Goal: Transaction & Acquisition: Purchase product/service

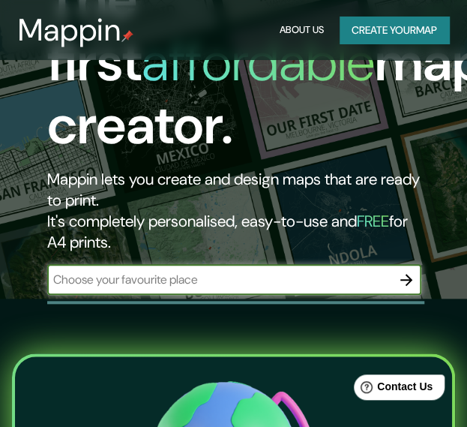
scroll to position [157, 0]
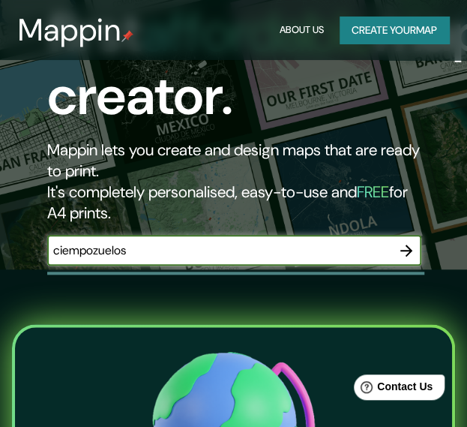
type input "ciempozuelos"
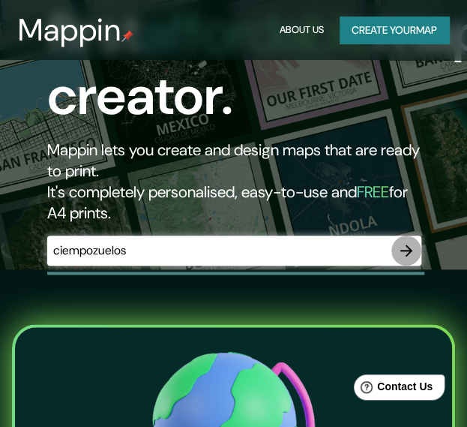
click at [409, 250] on icon "button" at bounding box center [406, 250] width 12 height 12
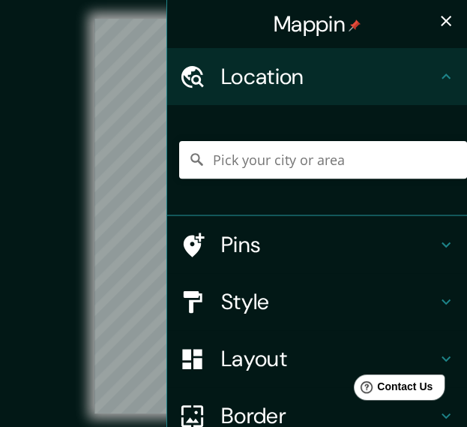
click at [63, 134] on div "© Mapbox © OpenStreetMap Improve this map" at bounding box center [233, 216] width 421 height 384
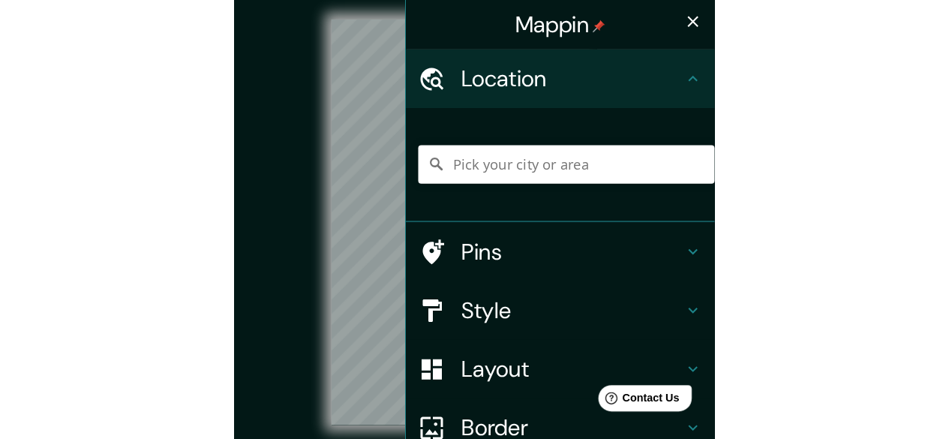
scroll to position [67, 0]
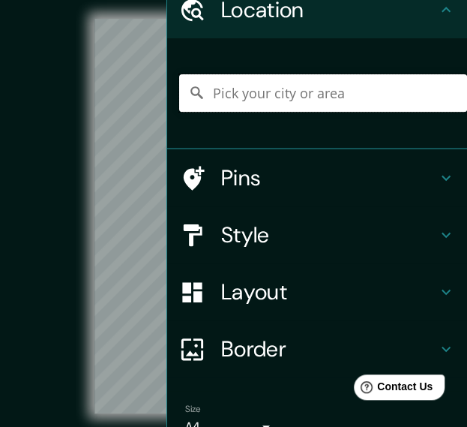
click at [329, 108] on input "Pick your city or area" at bounding box center [323, 92] width 288 height 37
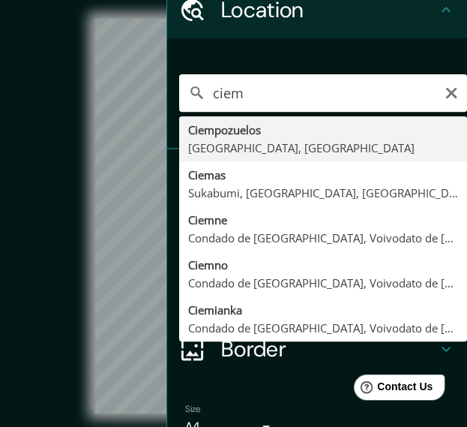
type input "[GEOGRAPHIC_DATA], [GEOGRAPHIC_DATA], [GEOGRAPHIC_DATA]"
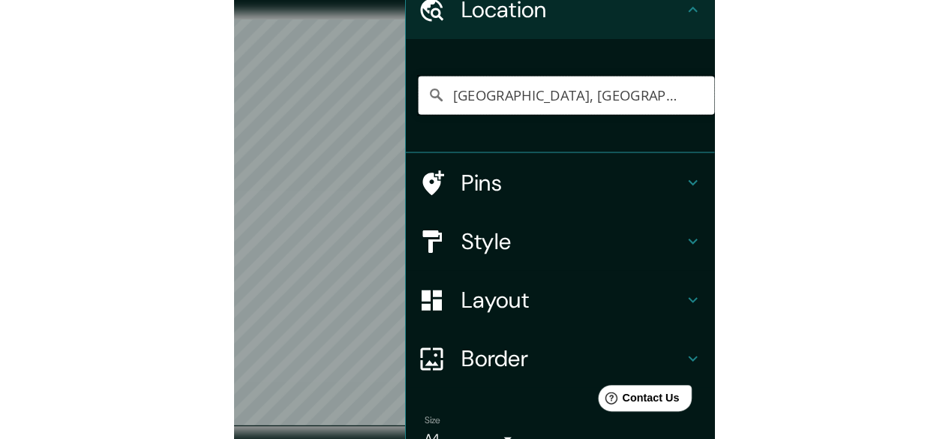
scroll to position [68, 0]
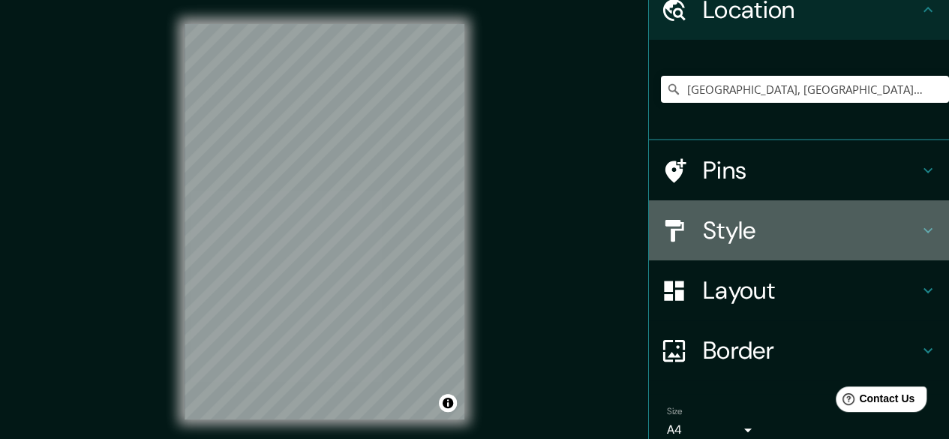
click at [478, 220] on h4 "Style" at bounding box center [811, 230] width 216 height 30
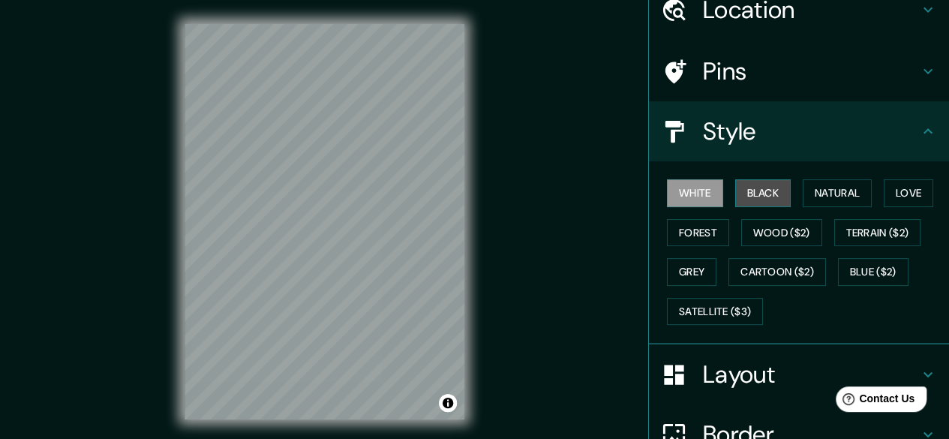
click at [478, 198] on button "Black" at bounding box center [763, 193] width 56 height 28
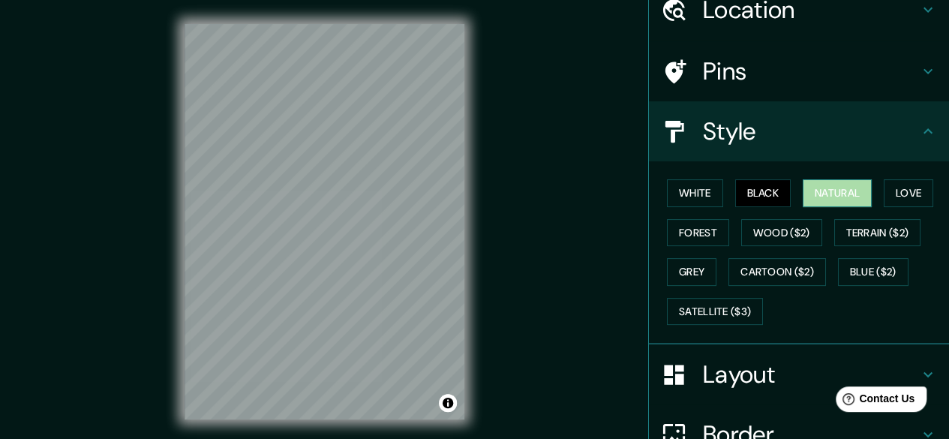
click at [478, 190] on button "Natural" at bounding box center [836, 193] width 69 height 28
click at [478, 199] on button "Love" at bounding box center [907, 193] width 49 height 28
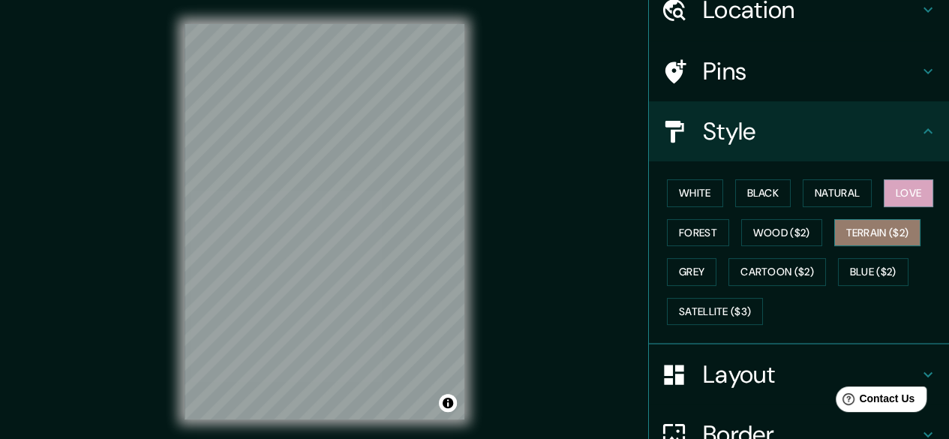
click at [478, 241] on button "Terrain ($2)" at bounding box center [877, 233] width 87 height 28
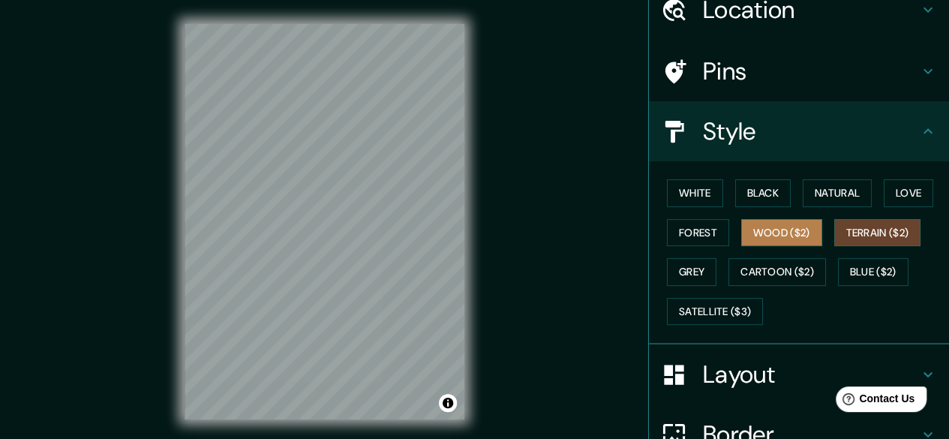
click at [478, 226] on button "Wood ($2)" at bounding box center [781, 233] width 81 height 28
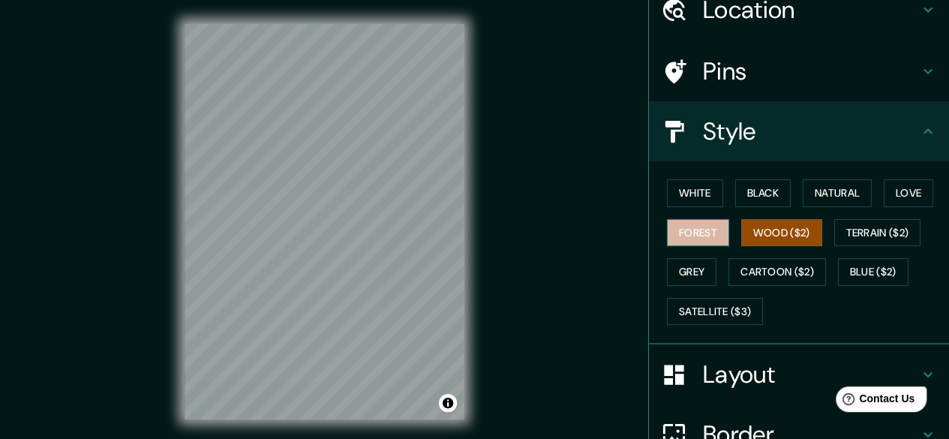
click at [478, 230] on button "Forest" at bounding box center [698, 233] width 62 height 28
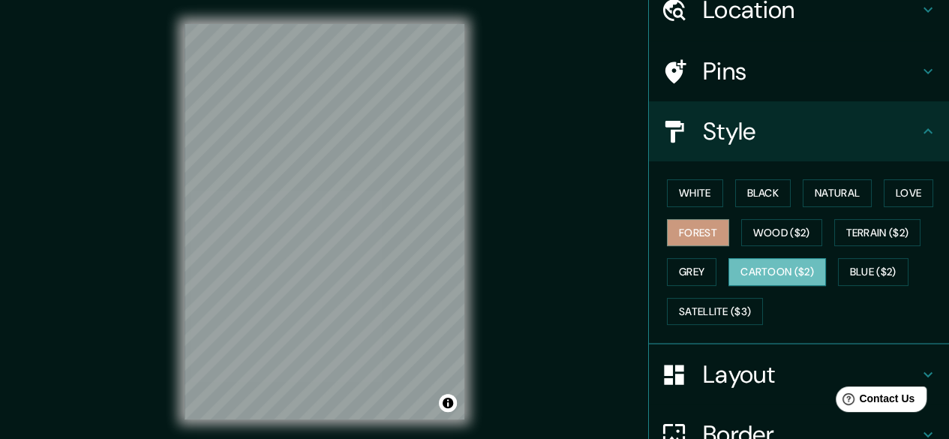
click at [478, 280] on button "Cartoon ($2)" at bounding box center [776, 272] width 97 height 28
click at [478, 267] on button "Blue ($2)" at bounding box center [873, 272] width 70 height 28
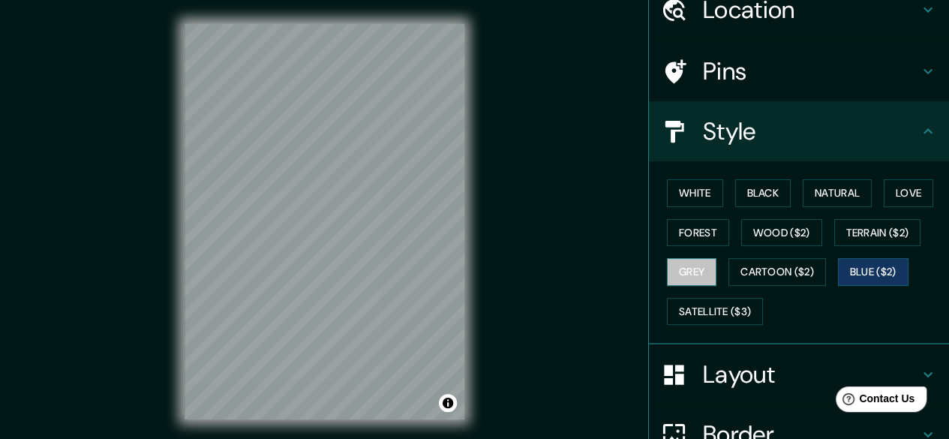
click at [478, 268] on button "Grey" at bounding box center [691, 272] width 49 height 28
click at [478, 323] on div "White Black Natural Love Forest Wood ($2) Terrain ($2) Grey Cartoon ($2) Blue (…" at bounding box center [805, 251] width 288 height 157
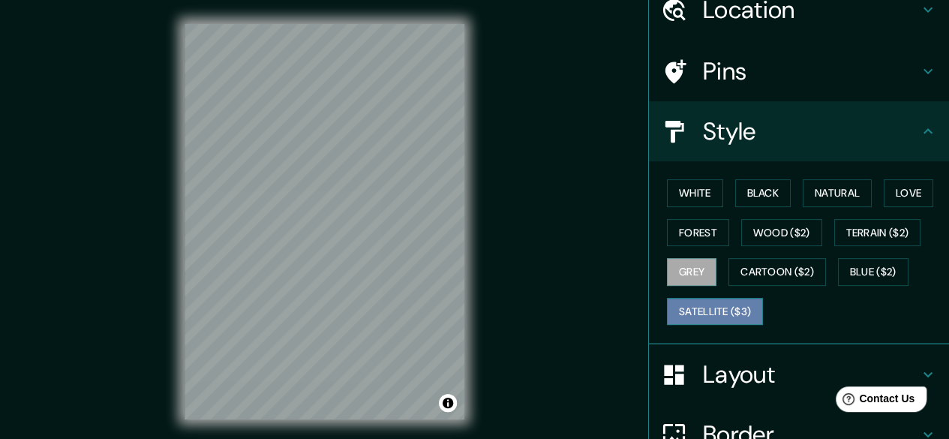
click at [478, 309] on button "Satellite ($3)" at bounding box center [715, 312] width 96 height 28
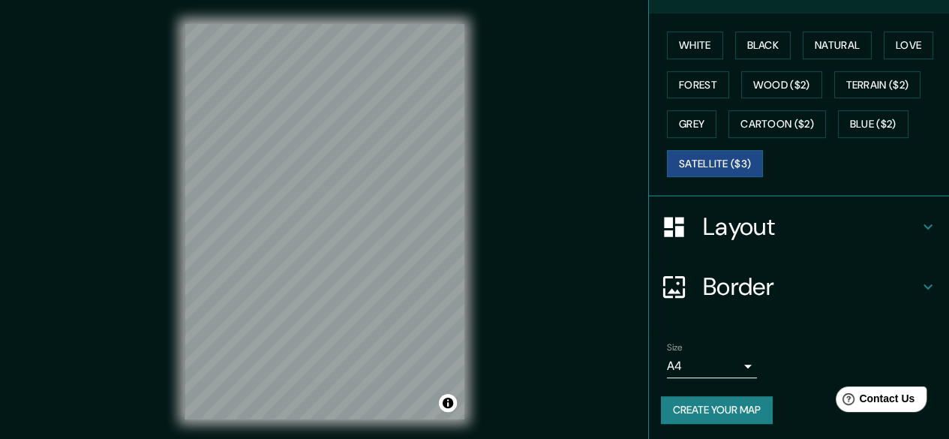
click at [478, 215] on h4 "Layout" at bounding box center [811, 226] width 216 height 30
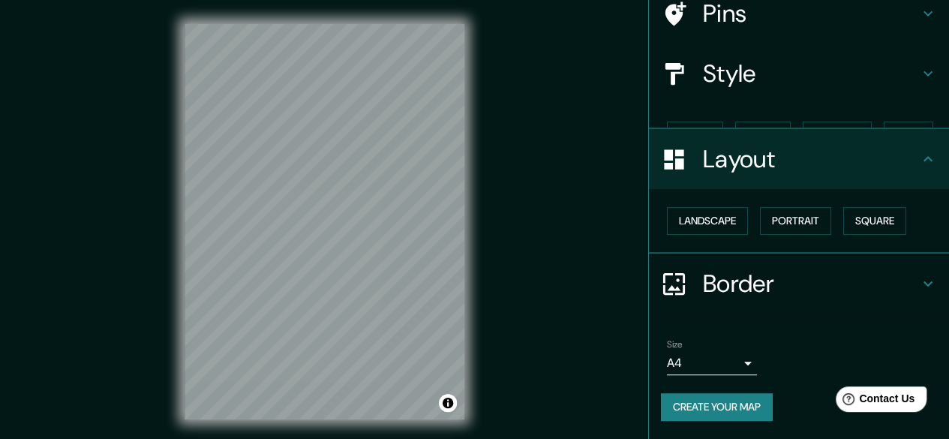
scroll to position [99, 0]
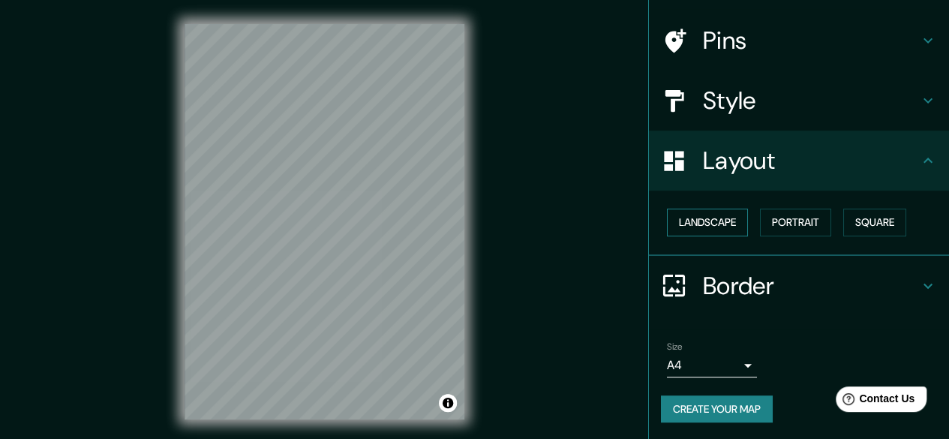
click at [478, 217] on button "Landscape" at bounding box center [707, 222] width 81 height 28
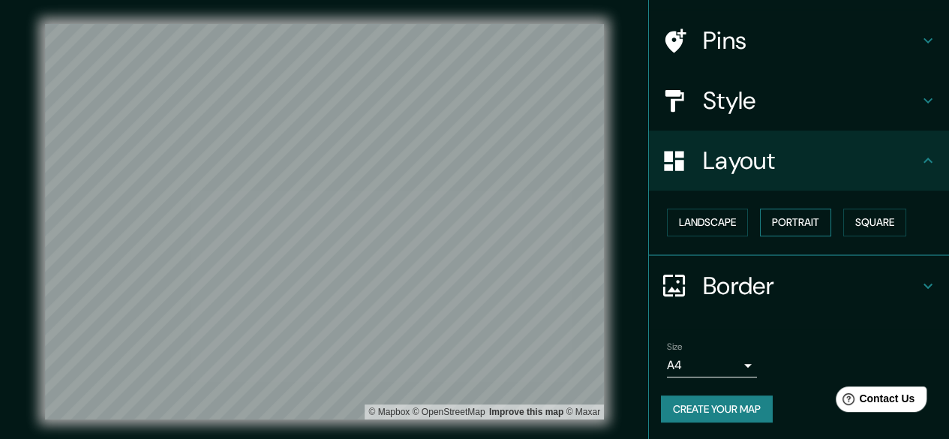
click at [478, 213] on button "Portrait" at bounding box center [795, 222] width 71 height 28
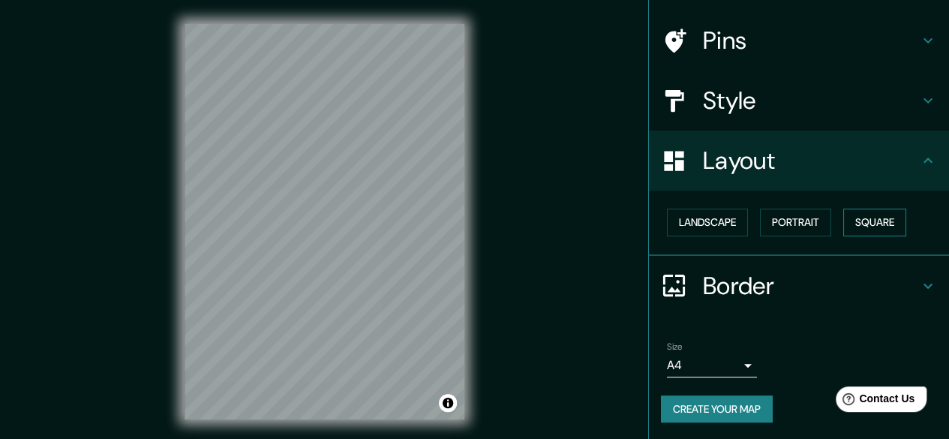
click at [478, 215] on button "Square" at bounding box center [874, 222] width 63 height 28
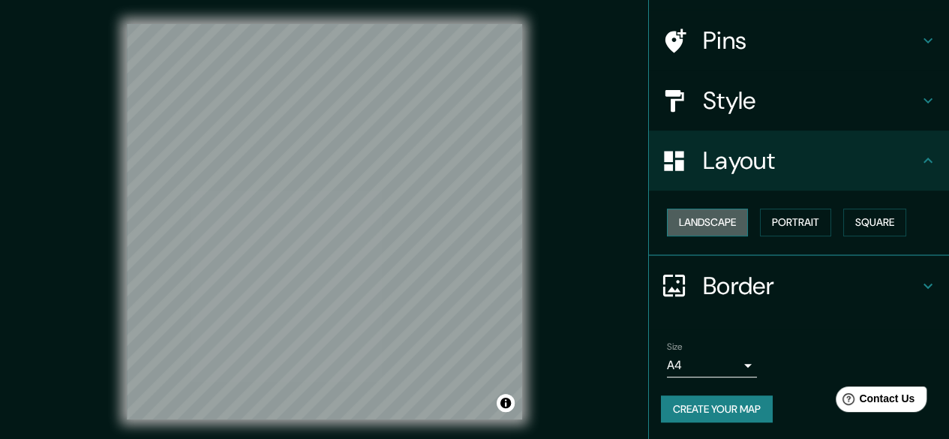
click at [478, 227] on button "Landscape" at bounding box center [707, 222] width 81 height 28
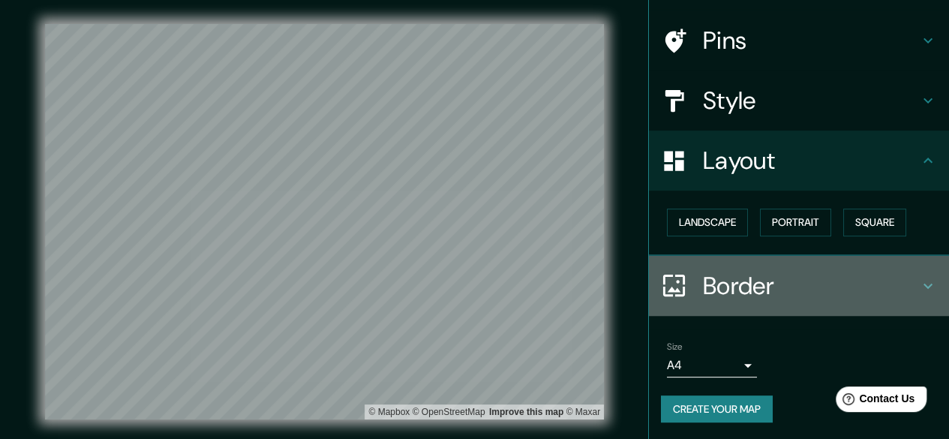
click at [478, 284] on h4 "Border" at bounding box center [811, 286] width 216 height 30
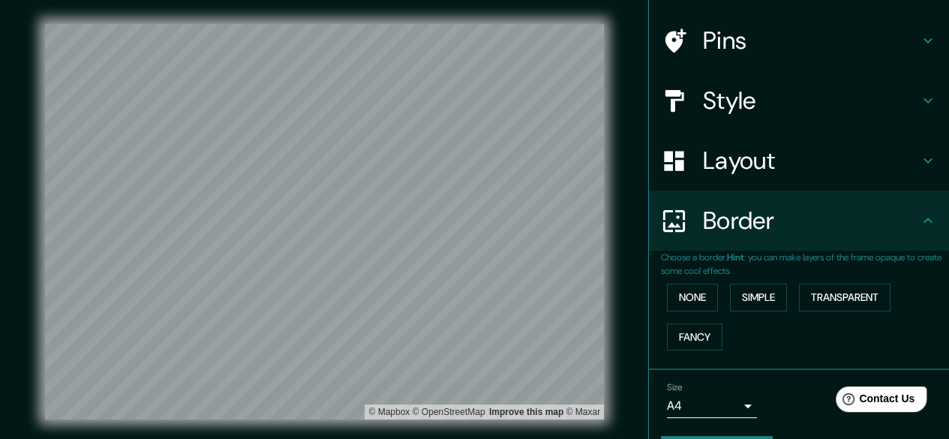
click at [478, 301] on button "Simple" at bounding box center [758, 297] width 57 height 28
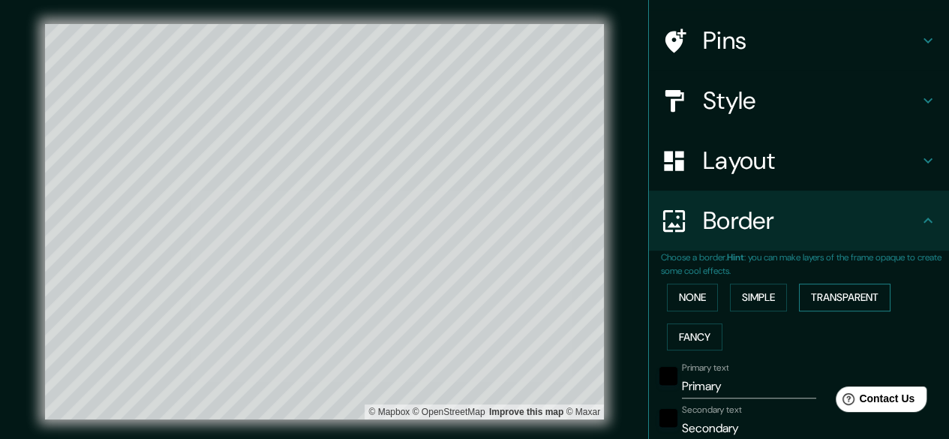
click at [478, 296] on button "Transparent" at bounding box center [844, 297] width 91 height 28
click at [478, 335] on button "Fancy" at bounding box center [694, 337] width 55 height 28
click at [478, 290] on button "None" at bounding box center [692, 297] width 51 height 28
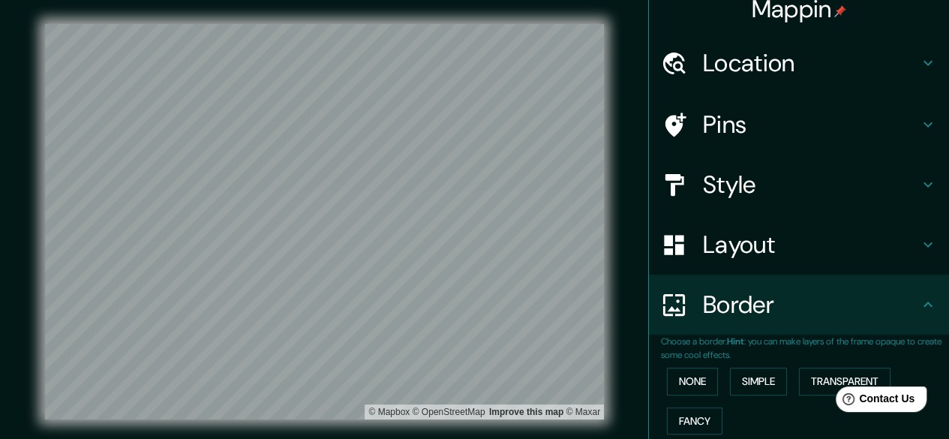
scroll to position [13, 0]
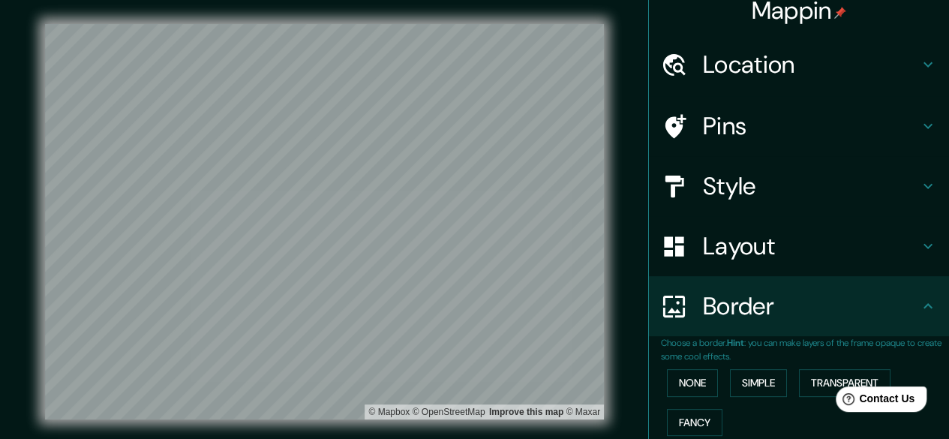
click at [478, 119] on h4 "Pins" at bounding box center [811, 126] width 216 height 30
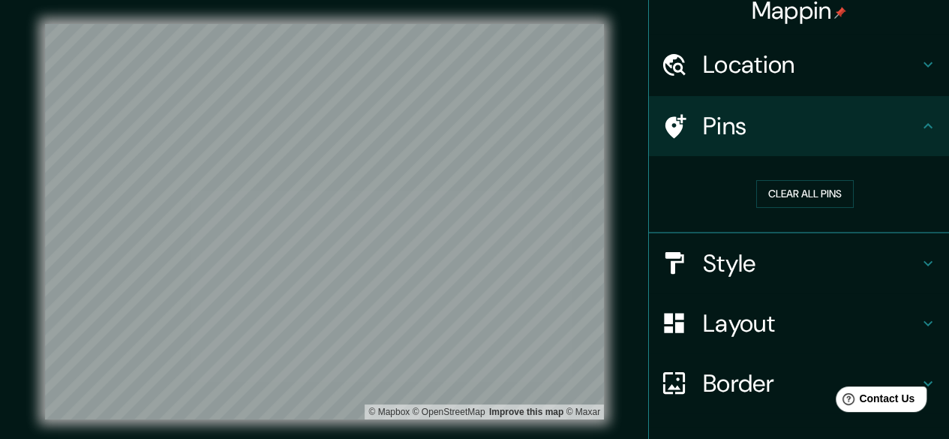
click at [478, 119] on h4 "Pins" at bounding box center [811, 126] width 216 height 30
click at [478, 248] on h4 "Style" at bounding box center [811, 263] width 216 height 30
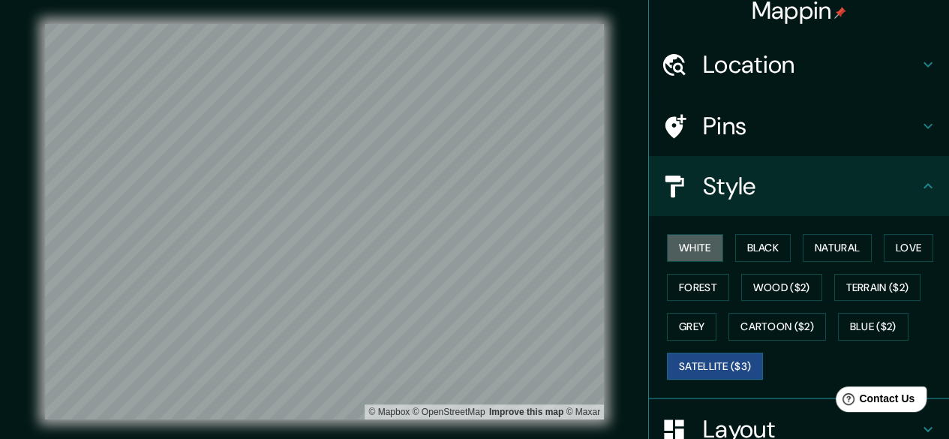
click at [478, 248] on button "White" at bounding box center [695, 248] width 56 height 28
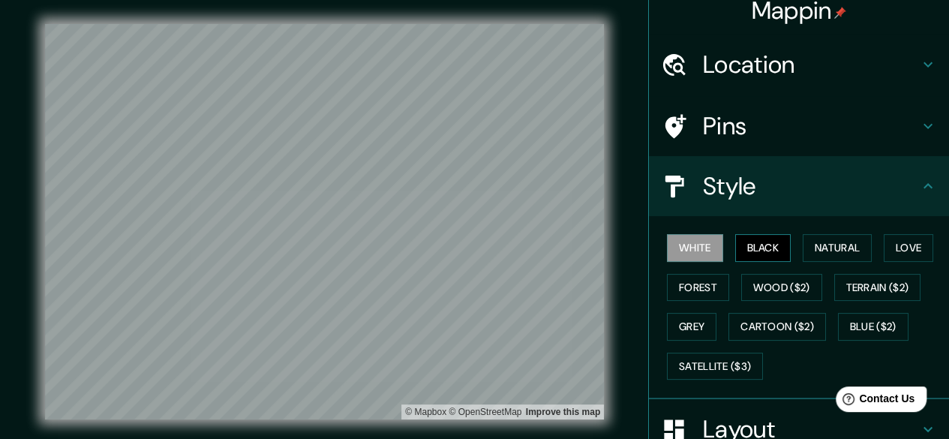
click at [478, 247] on button "Black" at bounding box center [763, 248] width 56 height 28
click at [478, 250] on button "Natural" at bounding box center [836, 248] width 69 height 28
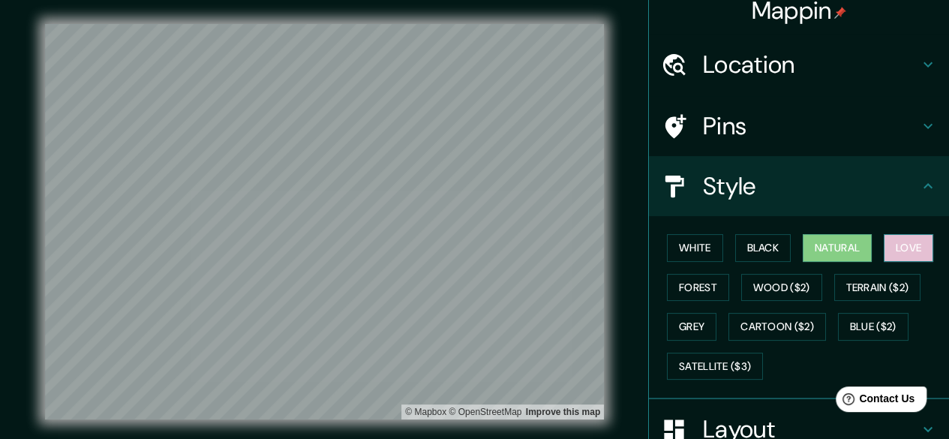
click at [478, 248] on button "Love" at bounding box center [907, 248] width 49 height 28
click at [478, 245] on button "Natural" at bounding box center [836, 248] width 69 height 28
click at [478, 280] on button "Forest" at bounding box center [698, 288] width 62 height 28
